Goal: Task Accomplishment & Management: Use online tool/utility

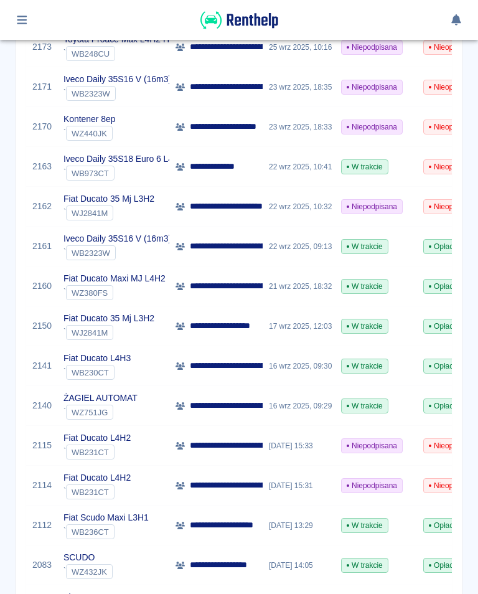
click at [99, 527] on div "WB236CT" at bounding box center [90, 532] width 49 height 15
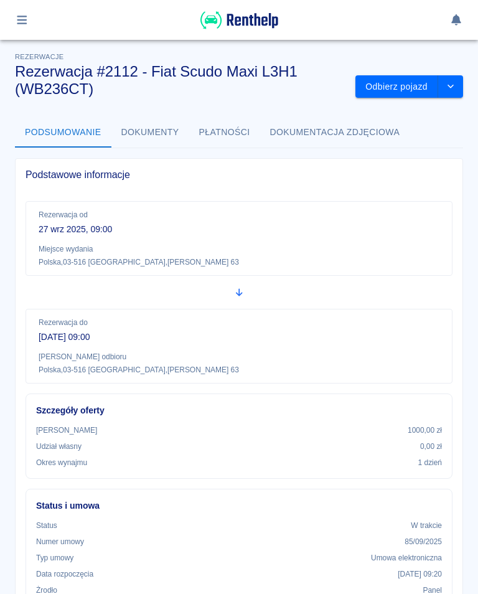
click at [396, 80] on button "Odbierz pojazd" at bounding box center [397, 86] width 83 height 23
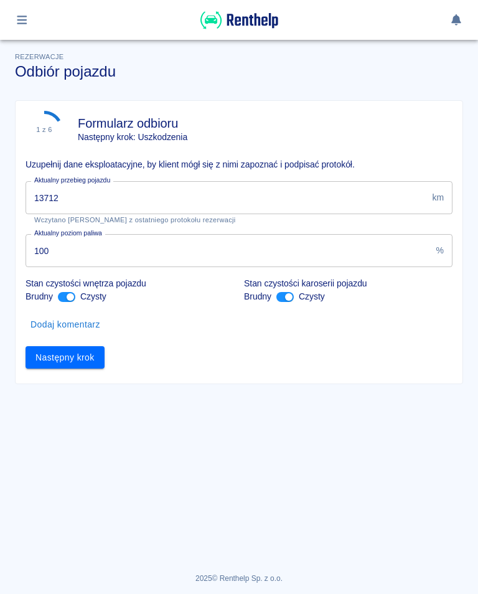
click at [77, 198] on input "13712" at bounding box center [227, 197] width 402 height 33
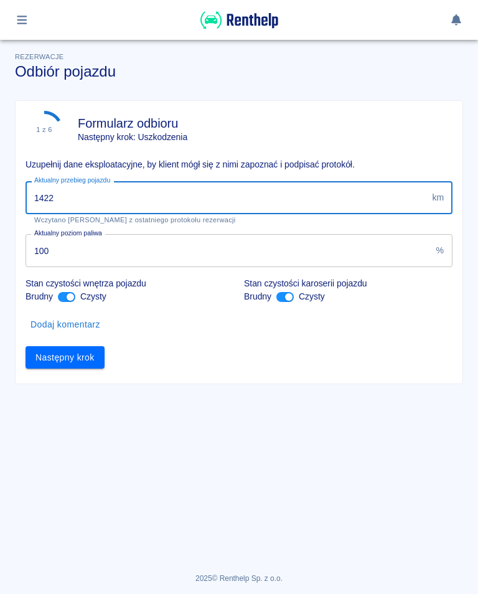
type input "14225"
click at [73, 353] on button "Następny krok" at bounding box center [65, 357] width 79 height 23
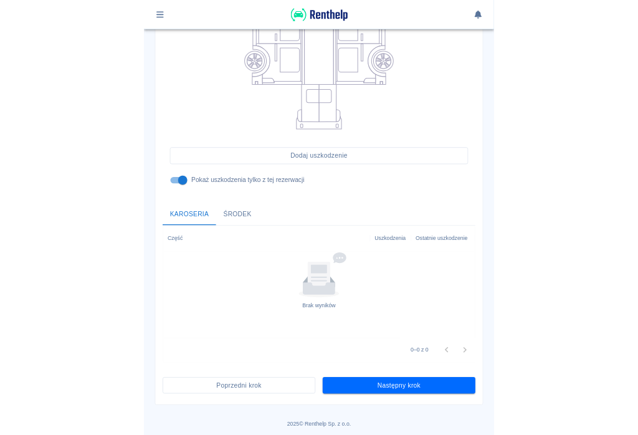
scroll to position [274, 0]
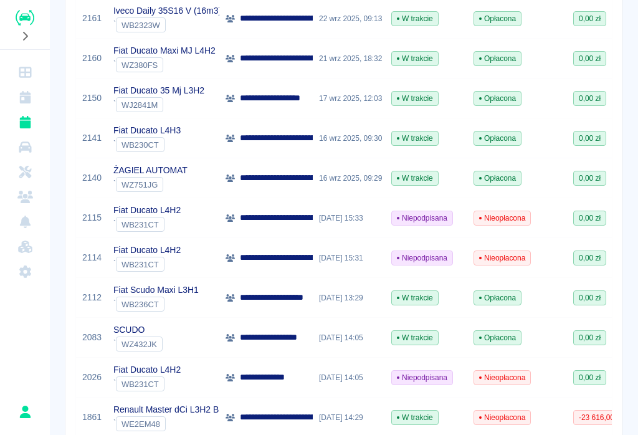
scroll to position [593, 0]
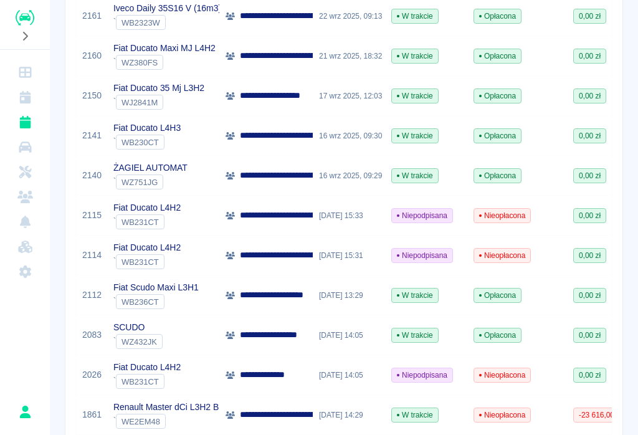
click at [280, 293] on p "**********" at bounding box center [280, 294] width 80 height 13
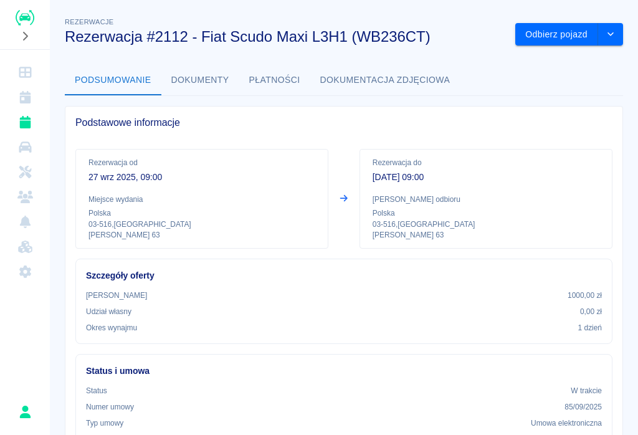
click at [555, 31] on button "Odbierz pojazd" at bounding box center [556, 34] width 83 height 23
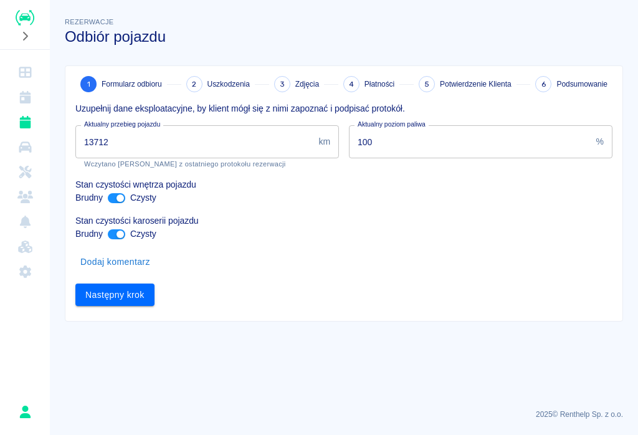
click at [148, 135] on input "13712" at bounding box center [194, 141] width 238 height 33
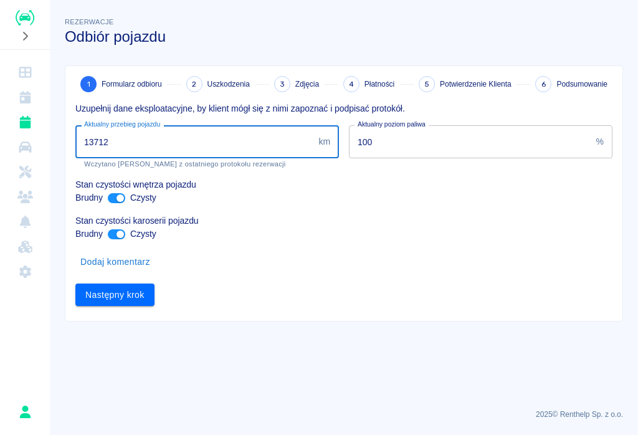
click at [125, 136] on input "13712" at bounding box center [194, 141] width 238 height 33
type input "14225"
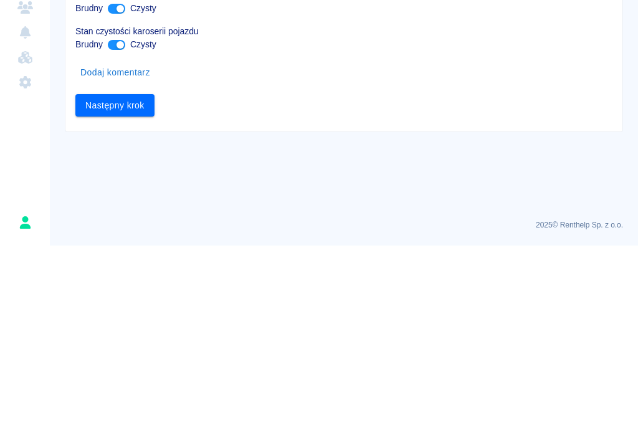
click at [118, 193] on input "ant design" at bounding box center [120, 198] width 30 height 10
checkbox input "false"
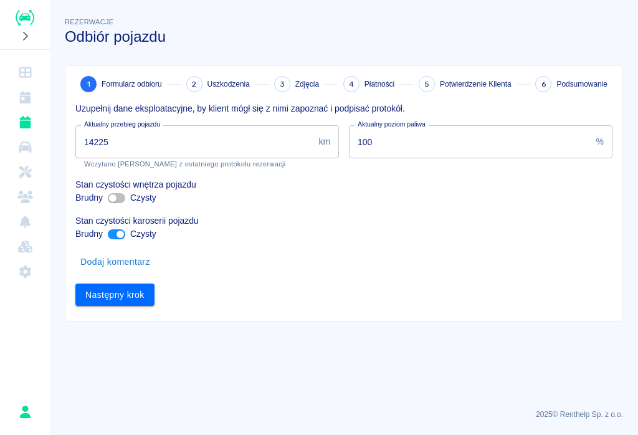
click at [125, 229] on input "ant design" at bounding box center [120, 234] width 30 height 10
checkbox input "false"
click at [119, 294] on button "Następny krok" at bounding box center [114, 294] width 79 height 23
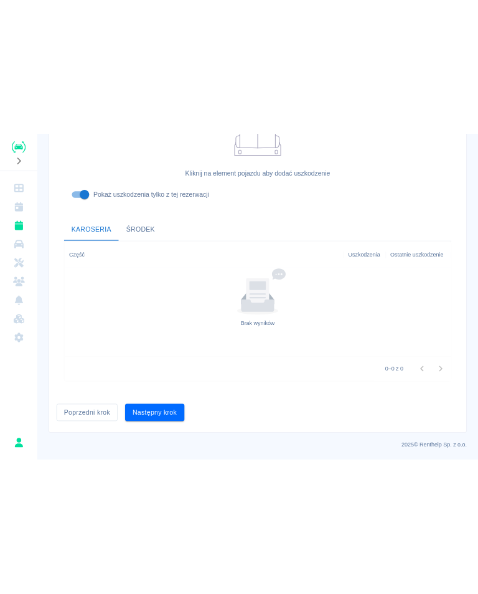
scroll to position [376, 0]
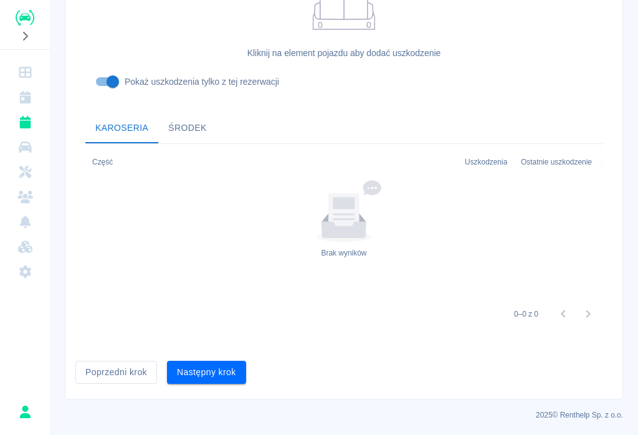
click at [199, 372] on button "Następny krok" at bounding box center [206, 372] width 79 height 23
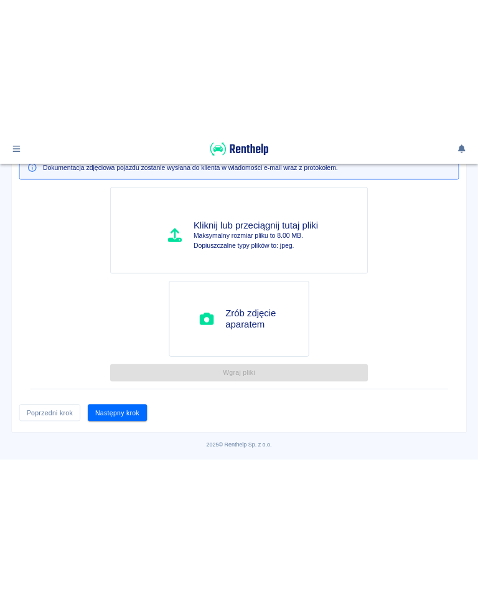
scroll to position [0, 0]
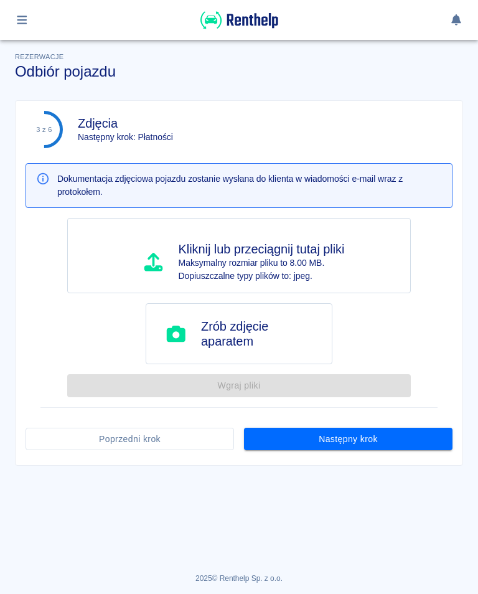
click at [470, 434] on main "Rezerwacje Odbiór pojazdu 3 z 6 Zdjęcia Następny krok: Płatności Dokumentacja z…" at bounding box center [239, 291] width 478 height 523
click at [361, 434] on button "Następny krok" at bounding box center [348, 439] width 209 height 23
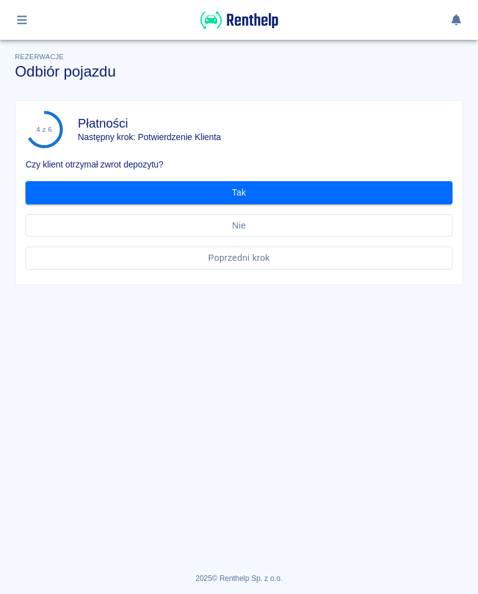
click at [240, 194] on button "Tak" at bounding box center [239, 192] width 427 height 23
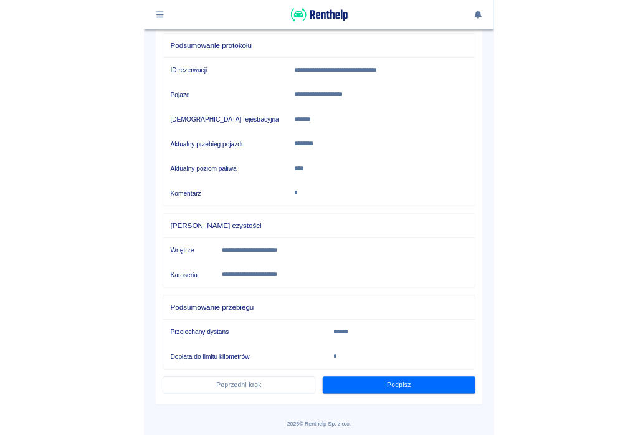
scroll to position [135, 0]
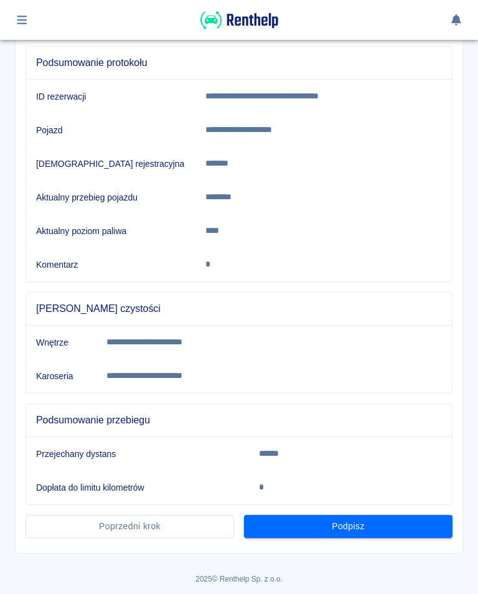
click at [358, 434] on button "Podpisz" at bounding box center [348, 526] width 209 height 23
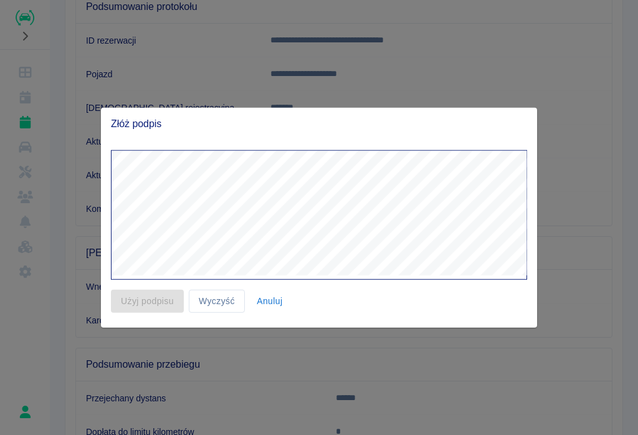
click at [158, 417] on div at bounding box center [319, 217] width 638 height 435
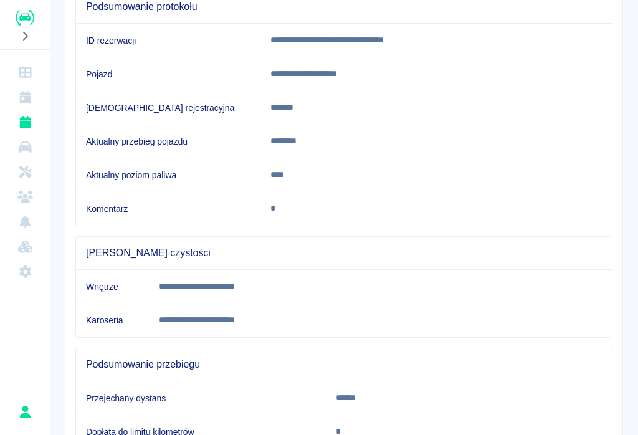
click at [158, 417] on td "Dopłata do limitu kilometrów" at bounding box center [201, 432] width 250 height 34
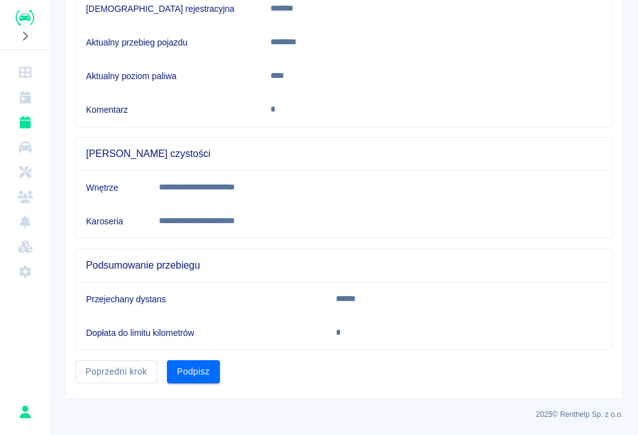
scroll to position [234, 0]
click at [198, 373] on button "Podpisz" at bounding box center [193, 372] width 53 height 23
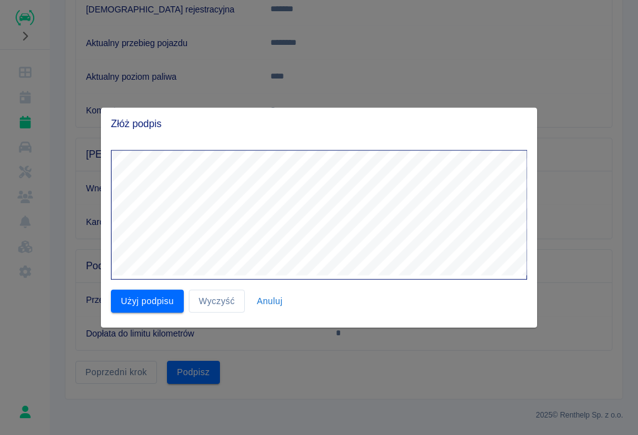
click at [140, 290] on button "Użyj podpisu" at bounding box center [147, 301] width 73 height 23
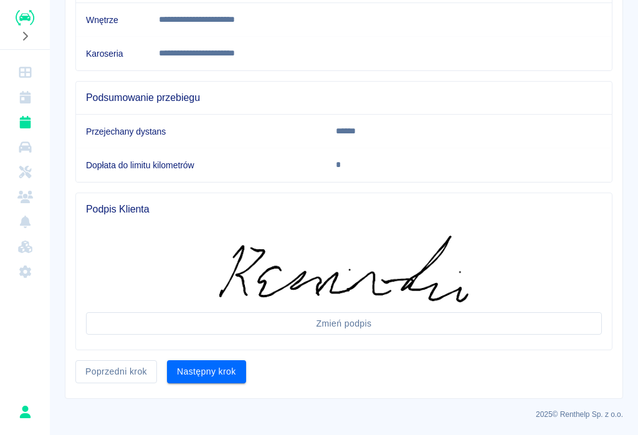
click at [203, 374] on button "Następny krok" at bounding box center [206, 371] width 79 height 23
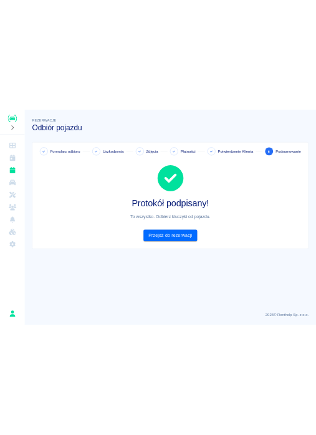
scroll to position [0, 0]
